Goal: Information Seeking & Learning: Learn about a topic

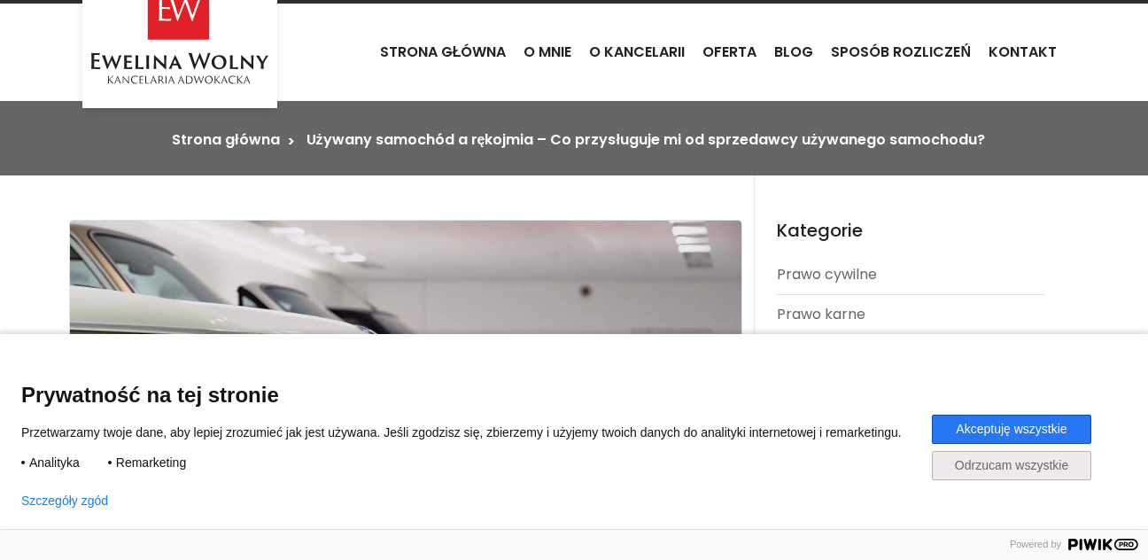
click at [1001, 422] on button "Akceptuję wszystkie" at bounding box center [1011, 428] width 159 height 29
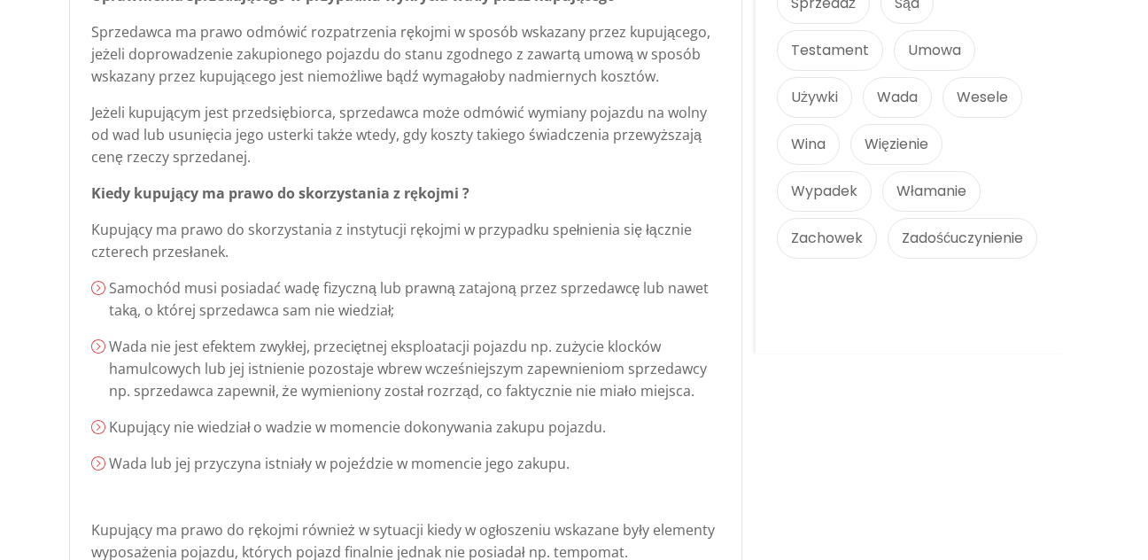
scroll to position [2376, 0]
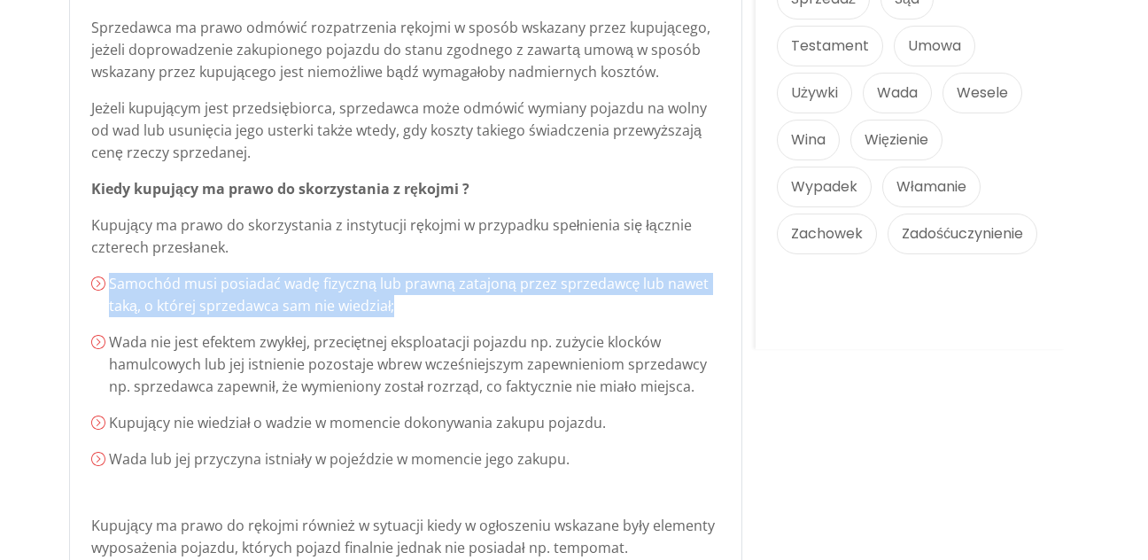
drag, startPoint x: 110, startPoint y: 282, endPoint x: 393, endPoint y: 306, distance: 284.5
click at [393, 306] on p "Samochód musi posiadać wadę fizyczną lub prawną zatajoną przez sprzedawcę lub n…" at bounding box center [414, 295] width 611 height 44
drag, startPoint x: 393, startPoint y: 306, endPoint x: 366, endPoint y: 302, distance: 27.8
copy p "Samochód musi posiadać wadę fizyczną lub prawną zatajoną przez sprzedawcę lub n…"
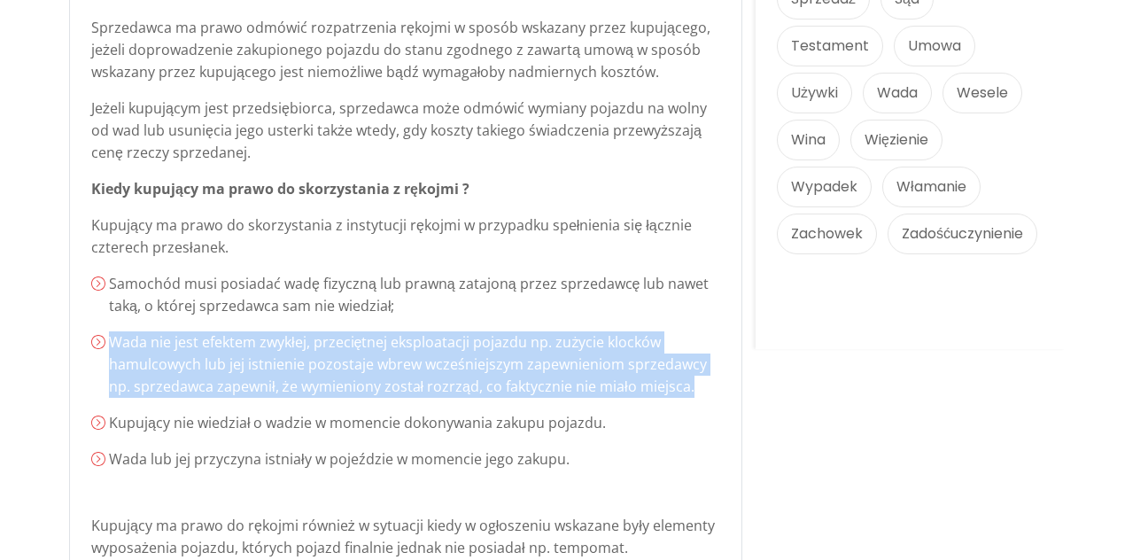
drag, startPoint x: 110, startPoint y: 342, endPoint x: 689, endPoint y: 384, distance: 580.8
click at [689, 384] on p "Wada nie jest efektem zwykłej, przeciętnej eksploatacji pojazdu np. zużycie klo…" at bounding box center [414, 364] width 611 height 66
drag, startPoint x: 689, startPoint y: 384, endPoint x: 548, endPoint y: 367, distance: 141.9
copy p "Wada nie jest efektem zwykłej, przeciętnej eksploatacji pojazdu np. zużycie klo…"
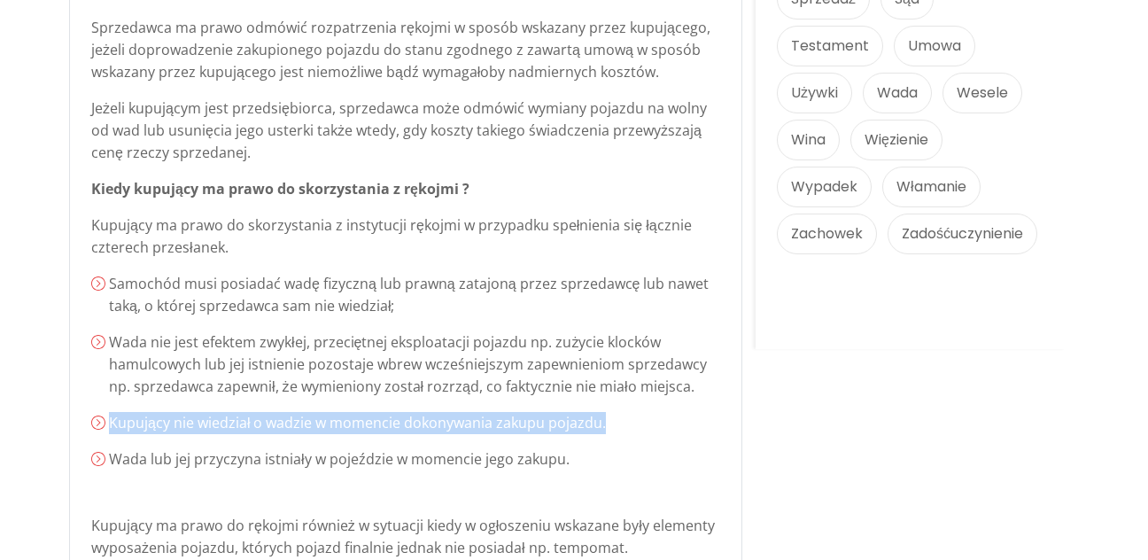
drag, startPoint x: 110, startPoint y: 422, endPoint x: 611, endPoint y: 429, distance: 501.3
click at [611, 429] on p "Kupujący nie wiedział o wadzie w momencie dokonywania zakupu pojazdu." at bounding box center [414, 423] width 611 height 22
drag, startPoint x: 611, startPoint y: 429, endPoint x: 564, endPoint y: 422, distance: 47.5
copy p "Kupujący nie wiedział o wadzie w momencie dokonywania zakupu pojazdu."
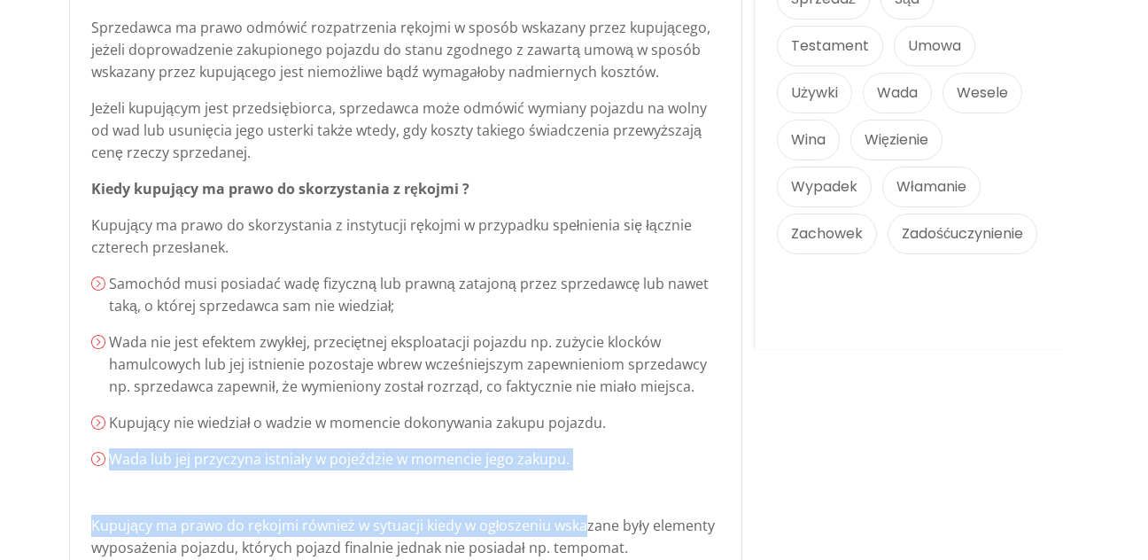
drag, startPoint x: 110, startPoint y: 459, endPoint x: 585, endPoint y: 471, distance: 474.9
drag, startPoint x: 585, startPoint y: 471, endPoint x: 528, endPoint y: 445, distance: 62.2
click at [529, 446] on ol "Samochód musi posiadać wadę fizyczną lub prawną zatajoną przez sprzedawcę lub n…" at bounding box center [405, 371] width 629 height 197
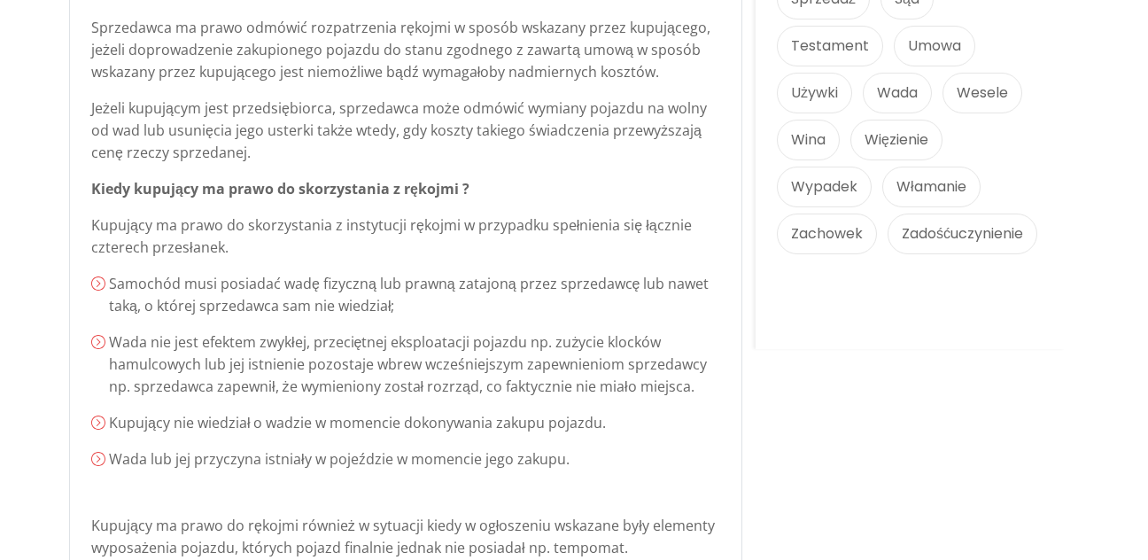
click at [466, 431] on p "Kupujący nie wiedział o wadzie w momencie dokonywania zakupu pojazdu." at bounding box center [414, 423] width 611 height 22
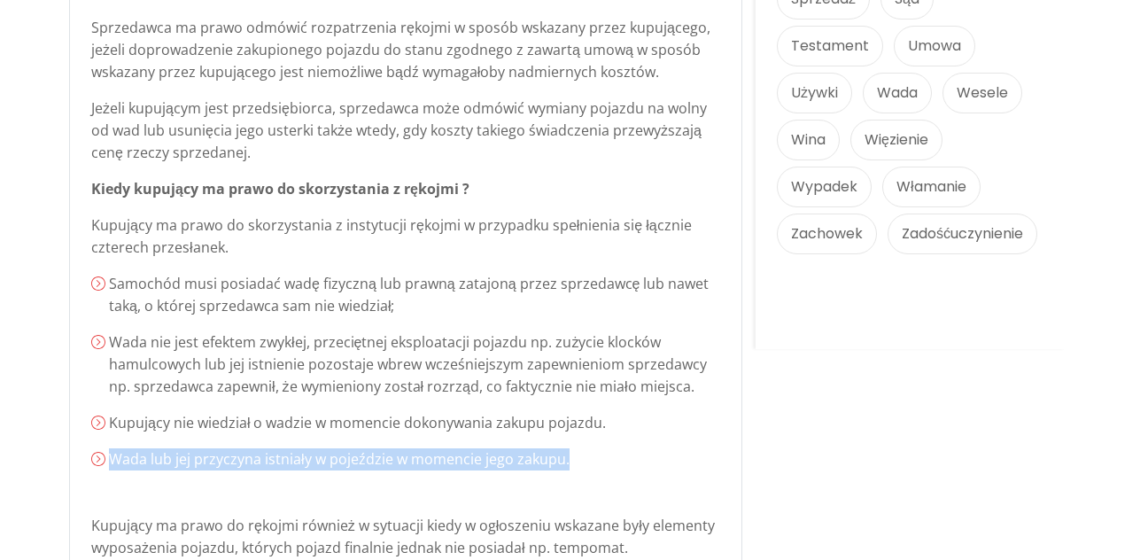
drag, startPoint x: 110, startPoint y: 454, endPoint x: 575, endPoint y: 458, distance: 465.0
click at [575, 458] on p "Wada lub jej przyczyna istniały w pojeździe w momencie jego zakupu." at bounding box center [414, 459] width 611 height 22
drag, startPoint x: 575, startPoint y: 458, endPoint x: 510, endPoint y: 454, distance: 64.7
copy p "Wada lub jej przyczyna istniały w pojeździe w momencie jego zakupu."
